Goal: Transaction & Acquisition: Book appointment/travel/reservation

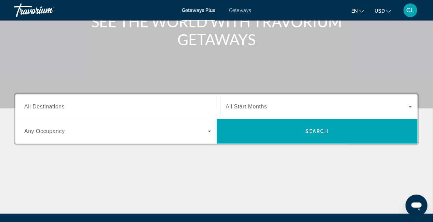
scroll to position [121, 0]
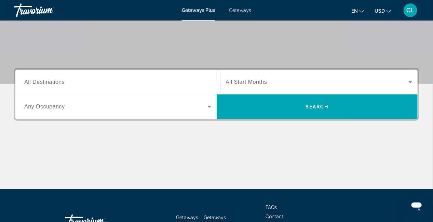
click at [28, 80] on span "All Destinations" at bounding box center [44, 82] width 40 height 6
click at [28, 80] on input "Destination All Destinations" at bounding box center [117, 82] width 187 height 8
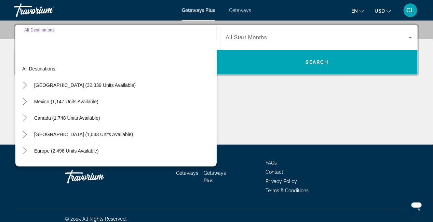
scroll to position [167, 0]
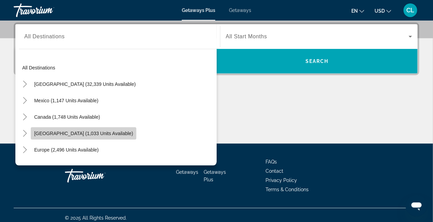
click at [128, 130] on span "[GEOGRAPHIC_DATA] (1,033 units available)" at bounding box center [83, 132] width 99 height 5
type input "**********"
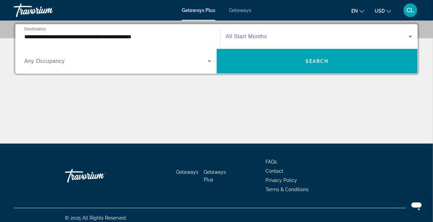
click at [271, 38] on span "Search widget" at bounding box center [317, 36] width 183 height 8
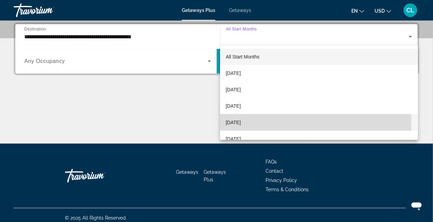
click at [240, 122] on span "[DATE]" at bounding box center [232, 122] width 15 height 8
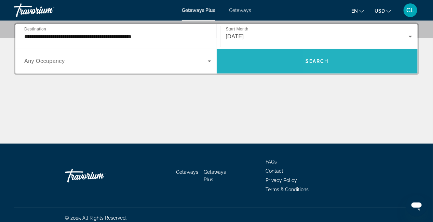
click at [319, 61] on span "Search" at bounding box center [316, 60] width 23 height 5
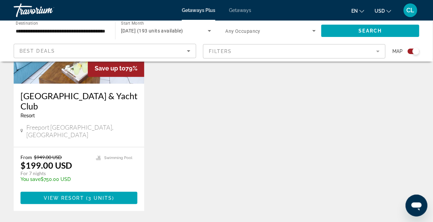
scroll to position [1032, 0]
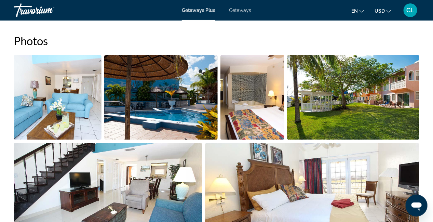
scroll to position [304, 0]
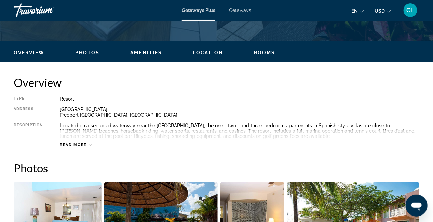
click at [87, 146] on div "Read more" at bounding box center [76, 145] width 32 height 4
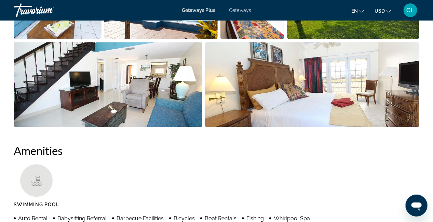
scroll to position [243, 0]
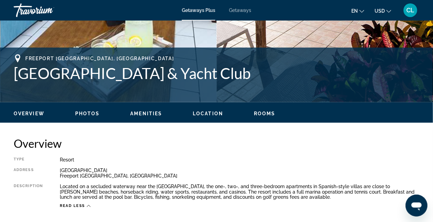
click at [264, 113] on span "Rooms" at bounding box center [265, 113] width 22 height 5
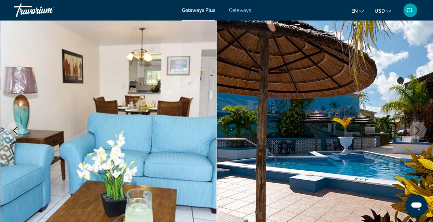
scroll to position [0, 0]
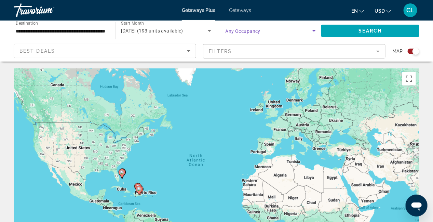
click at [312, 31] on icon "Search widget" at bounding box center [314, 31] width 8 height 8
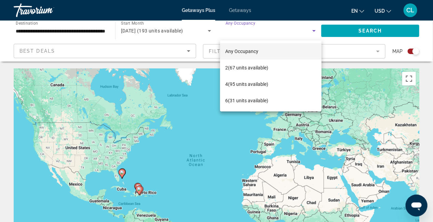
click at [312, 31] on div at bounding box center [216, 111] width 433 height 222
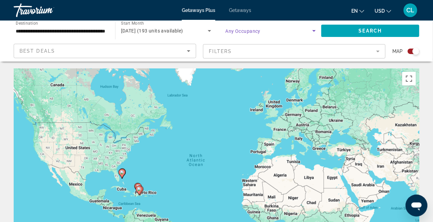
click at [312, 31] on icon "Search widget" at bounding box center [314, 31] width 8 height 8
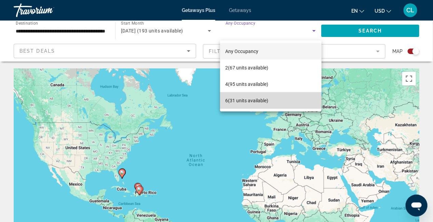
click at [250, 101] on span "6 (31 units available)" at bounding box center [246, 100] width 43 height 8
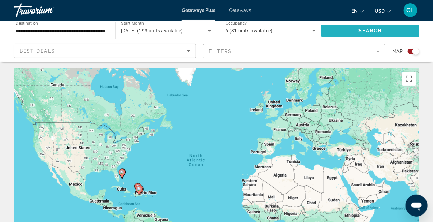
click at [386, 33] on span "Search widget" at bounding box center [370, 31] width 98 height 16
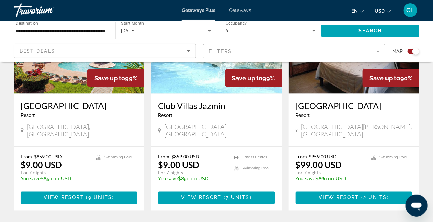
scroll to position [303, 0]
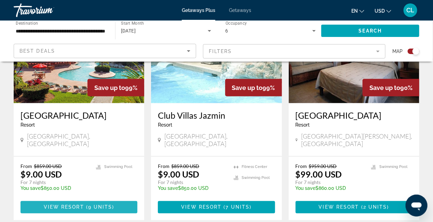
click at [105, 204] on span "9 units" at bounding box center [100, 206] width 24 height 5
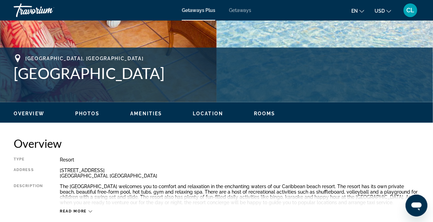
scroll to position [182, 0]
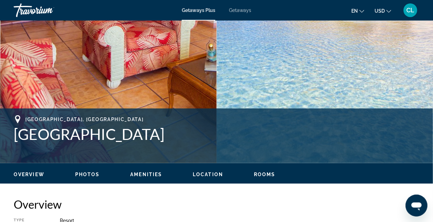
drag, startPoint x: 92, startPoint y: 176, endPoint x: 89, endPoint y: 172, distance: 4.9
click at [92, 176] on span "Photos" at bounding box center [87, 173] width 25 height 5
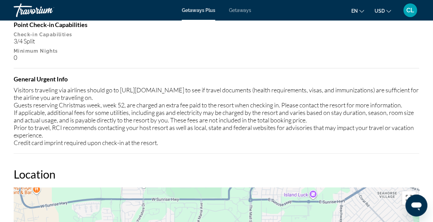
scroll to position [976, 0]
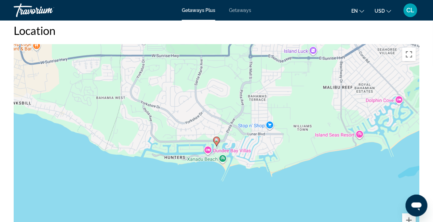
click at [333, 135] on div "To activate drag with keyboard, press Alt + Enter. Once in keyboard drag state,…" at bounding box center [216, 146] width 405 height 205
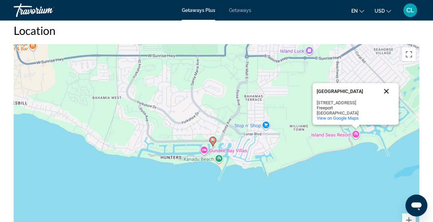
click at [383, 89] on button "Close" at bounding box center [386, 91] width 16 height 16
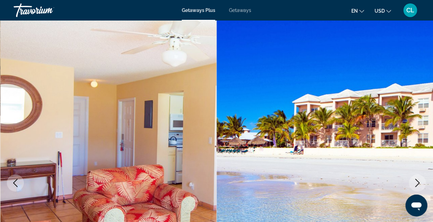
scroll to position [121, 0]
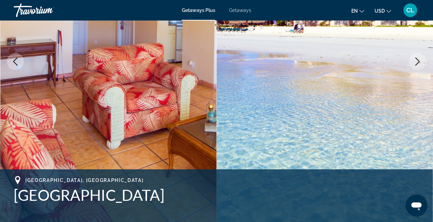
click at [415, 58] on icon "Next image" at bounding box center [417, 61] width 8 height 8
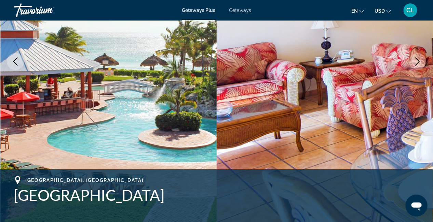
click at [420, 66] on button "Next image" at bounding box center [417, 61] width 17 height 17
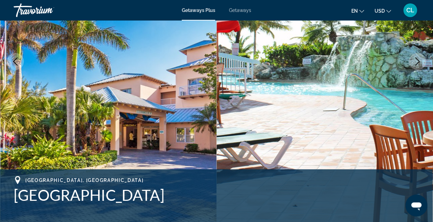
click at [420, 66] on button "Next image" at bounding box center [417, 61] width 17 height 17
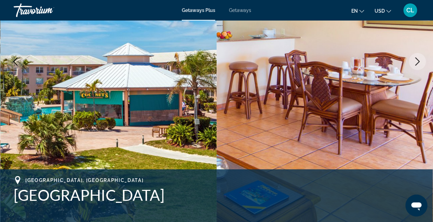
click at [420, 66] on button "Next image" at bounding box center [417, 61] width 17 height 17
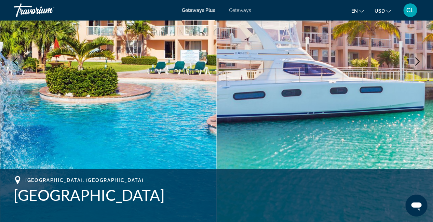
click at [420, 66] on button "Next image" at bounding box center [417, 61] width 17 height 17
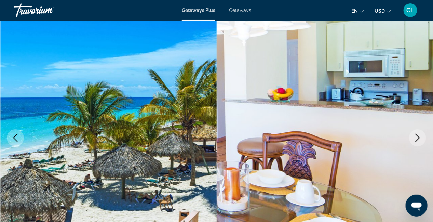
scroll to position [0, 0]
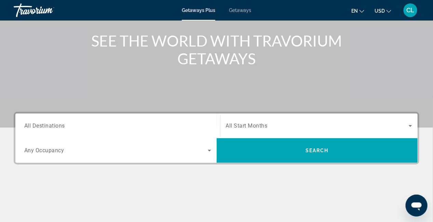
scroll to position [121, 0]
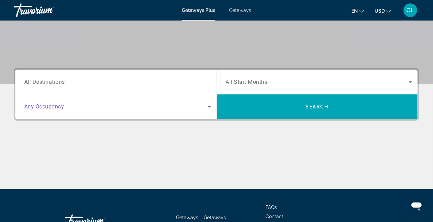
click at [211, 107] on icon "Search widget" at bounding box center [209, 106] width 8 height 8
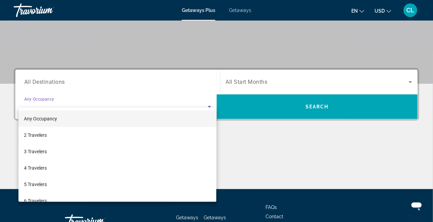
scroll to position [167, 0]
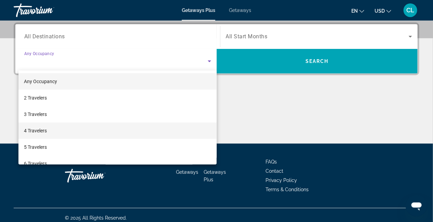
click at [37, 131] on span "4 Travelers" at bounding box center [35, 130] width 23 height 8
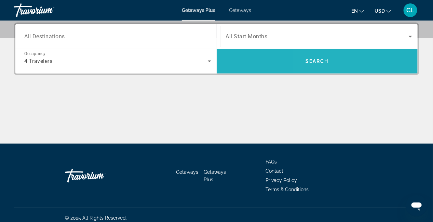
click at [312, 59] on span "Search" at bounding box center [316, 60] width 23 height 5
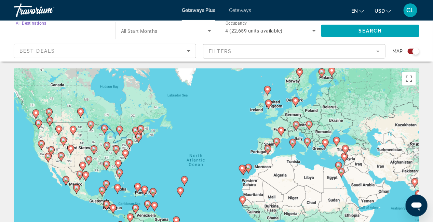
click at [62, 31] on input "Destination All Destinations" at bounding box center [61, 31] width 91 height 8
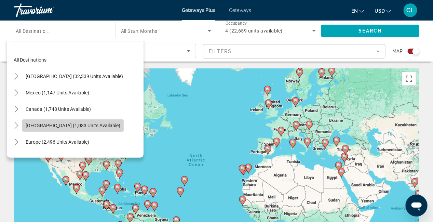
click at [56, 123] on span "[GEOGRAPHIC_DATA] (1,033 units available)" at bounding box center [73, 125] width 95 height 5
type input "**********"
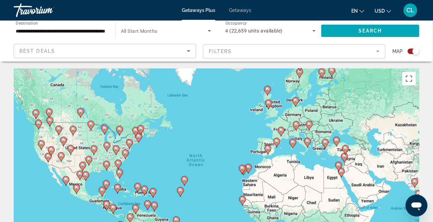
click at [143, 28] on span "All Start Months" at bounding box center [139, 30] width 37 height 5
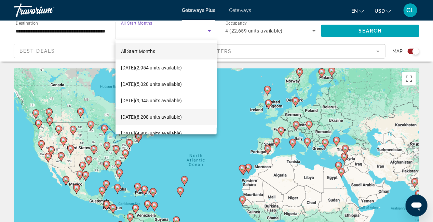
click at [149, 118] on span "[DATE] (8,208 units available)" at bounding box center [151, 117] width 61 height 8
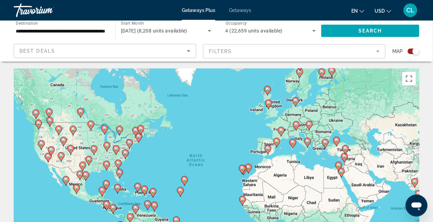
click at [380, 39] on div "Search" at bounding box center [373, 30] width 105 height 20
click at [371, 28] on span "Search" at bounding box center [370, 30] width 23 height 5
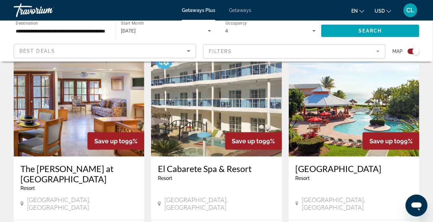
scroll to position [243, 0]
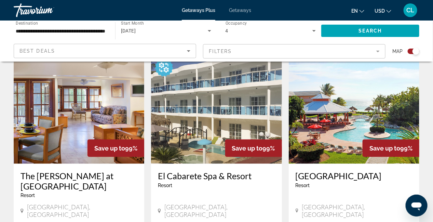
click at [82, 180] on h3 "The [PERSON_NAME] at [GEOGRAPHIC_DATA]" at bounding box center [78, 180] width 117 height 20
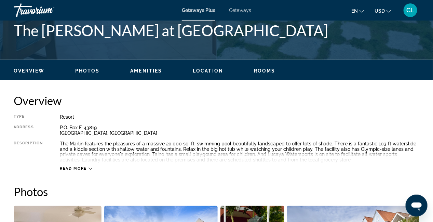
scroll to position [303, 0]
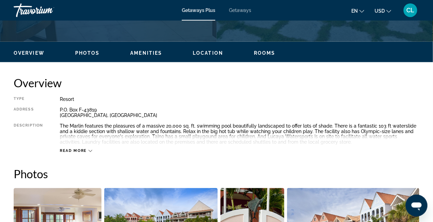
click at [81, 151] on span "Read more" at bounding box center [73, 151] width 27 height 4
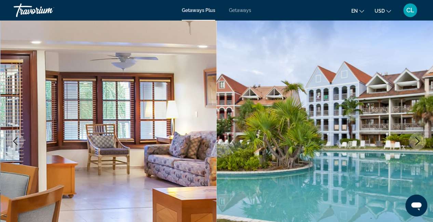
scroll to position [0, 0]
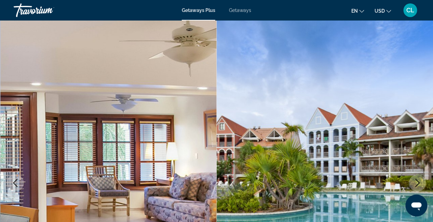
click at [412, 9] on span "CL" at bounding box center [410, 10] width 8 height 7
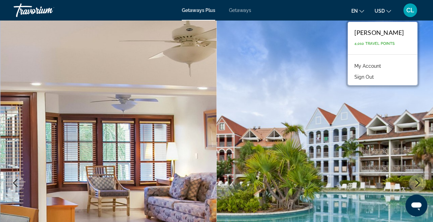
click at [369, 77] on button "Sign Out" at bounding box center [364, 76] width 26 height 9
